Goal: Book appointment/travel/reservation

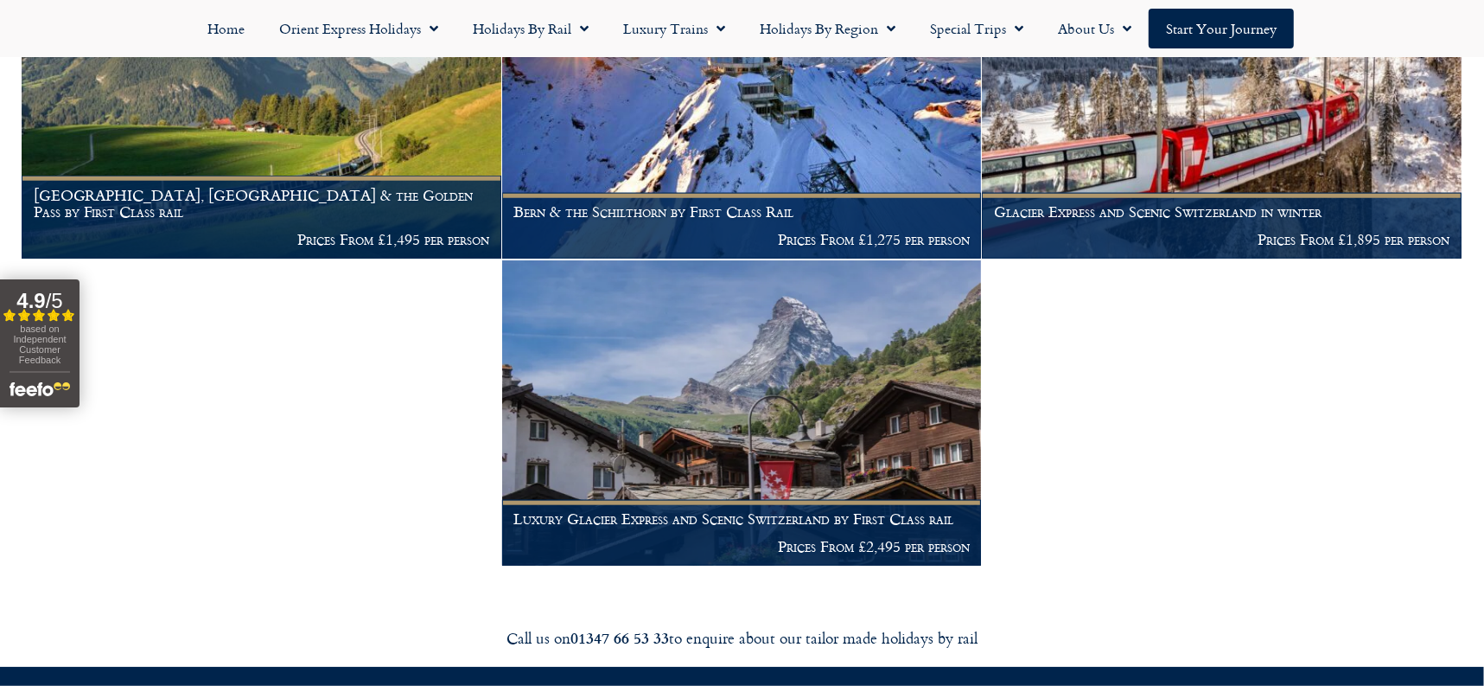
scroll to position [1332, 0]
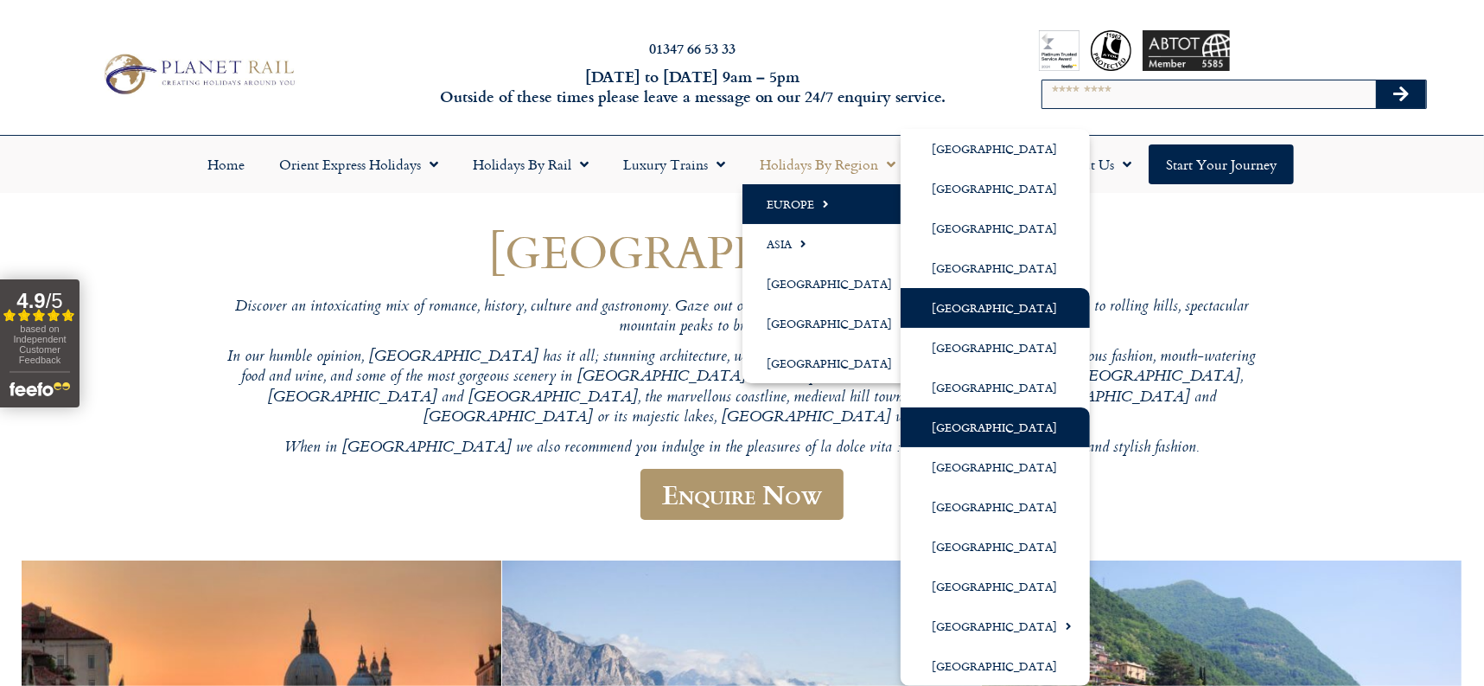
click at [956, 306] on link "[GEOGRAPHIC_DATA]" at bounding box center [995, 308] width 189 height 40
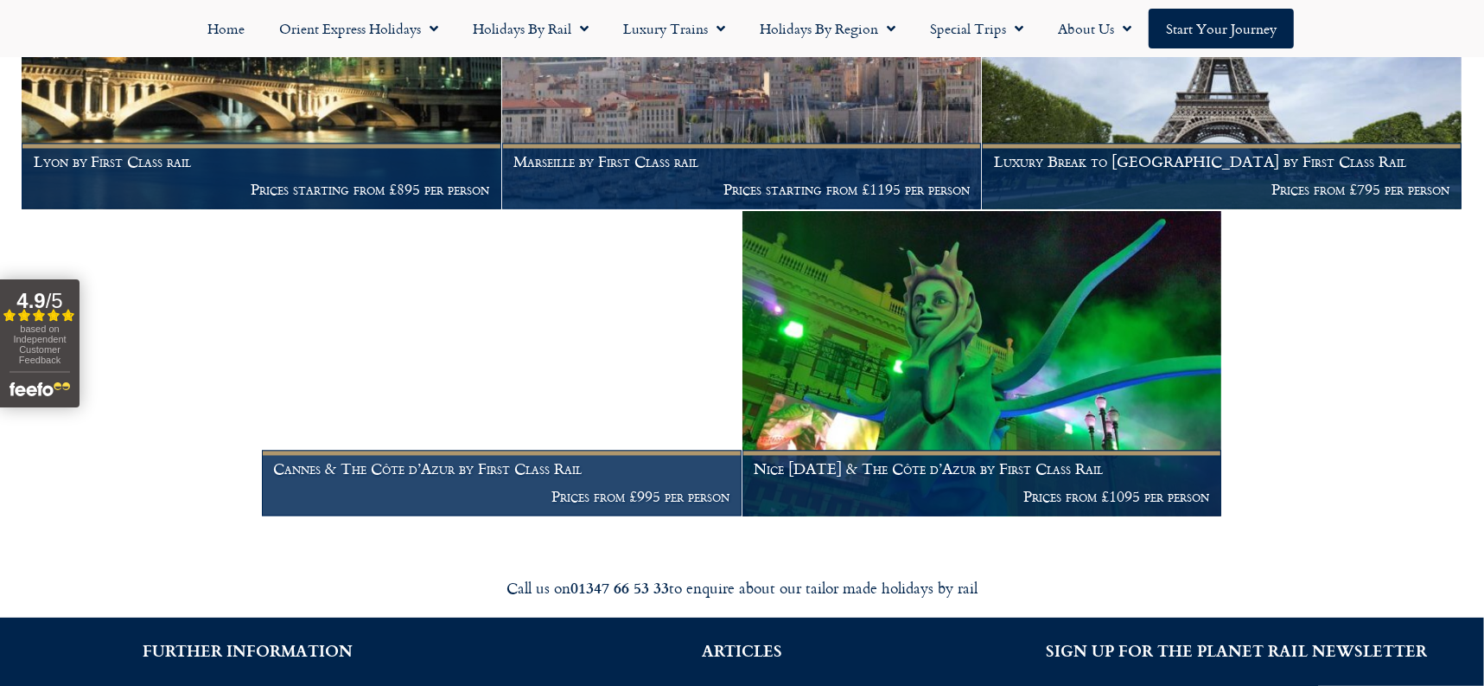
scroll to position [2635, 0]
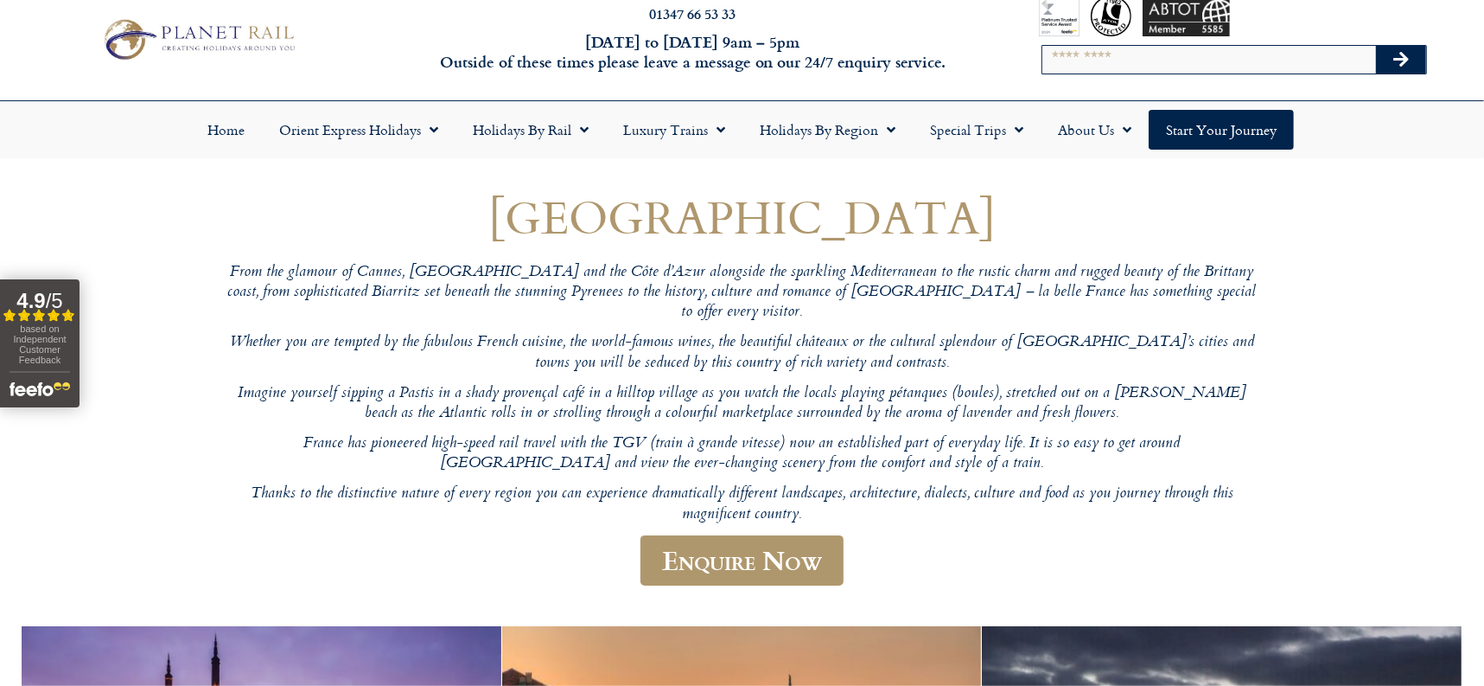
scroll to position [0, 0]
